Goal: Task Accomplishment & Management: Use online tool/utility

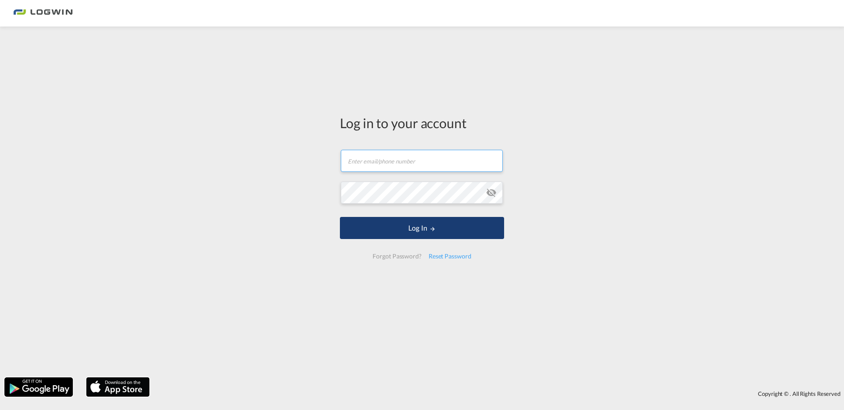
type input "[EMAIL_ADDRESS][PERSON_NAME][DOMAIN_NAME]"
click at [414, 232] on button "Log In" at bounding box center [422, 228] width 164 height 22
